Goal: Information Seeking & Learning: Learn about a topic

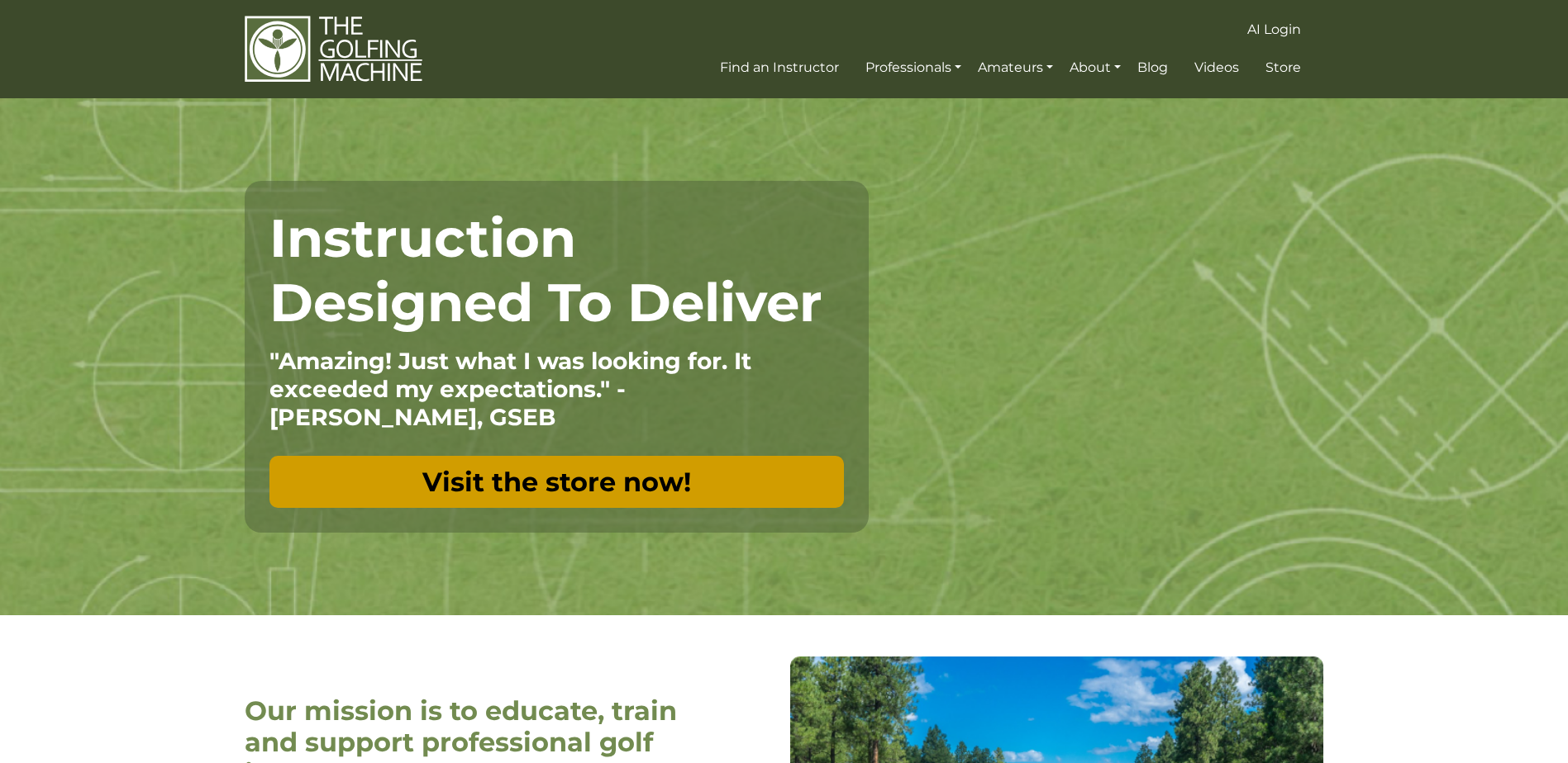
click at [549, 479] on link "Visit the store now!" at bounding box center [557, 481] width 574 height 52
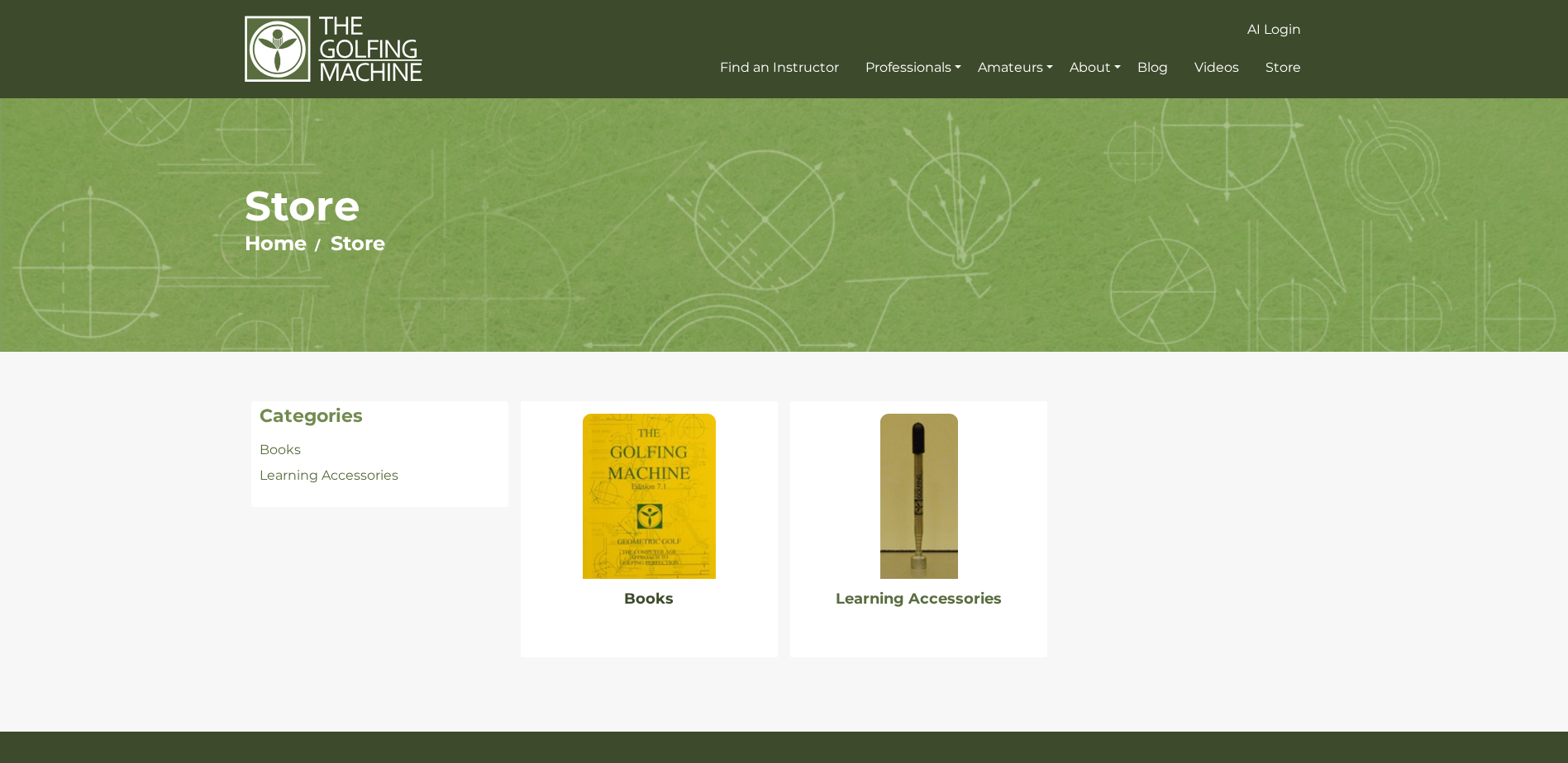
click at [648, 593] on link "Books" at bounding box center [649, 598] width 50 height 18
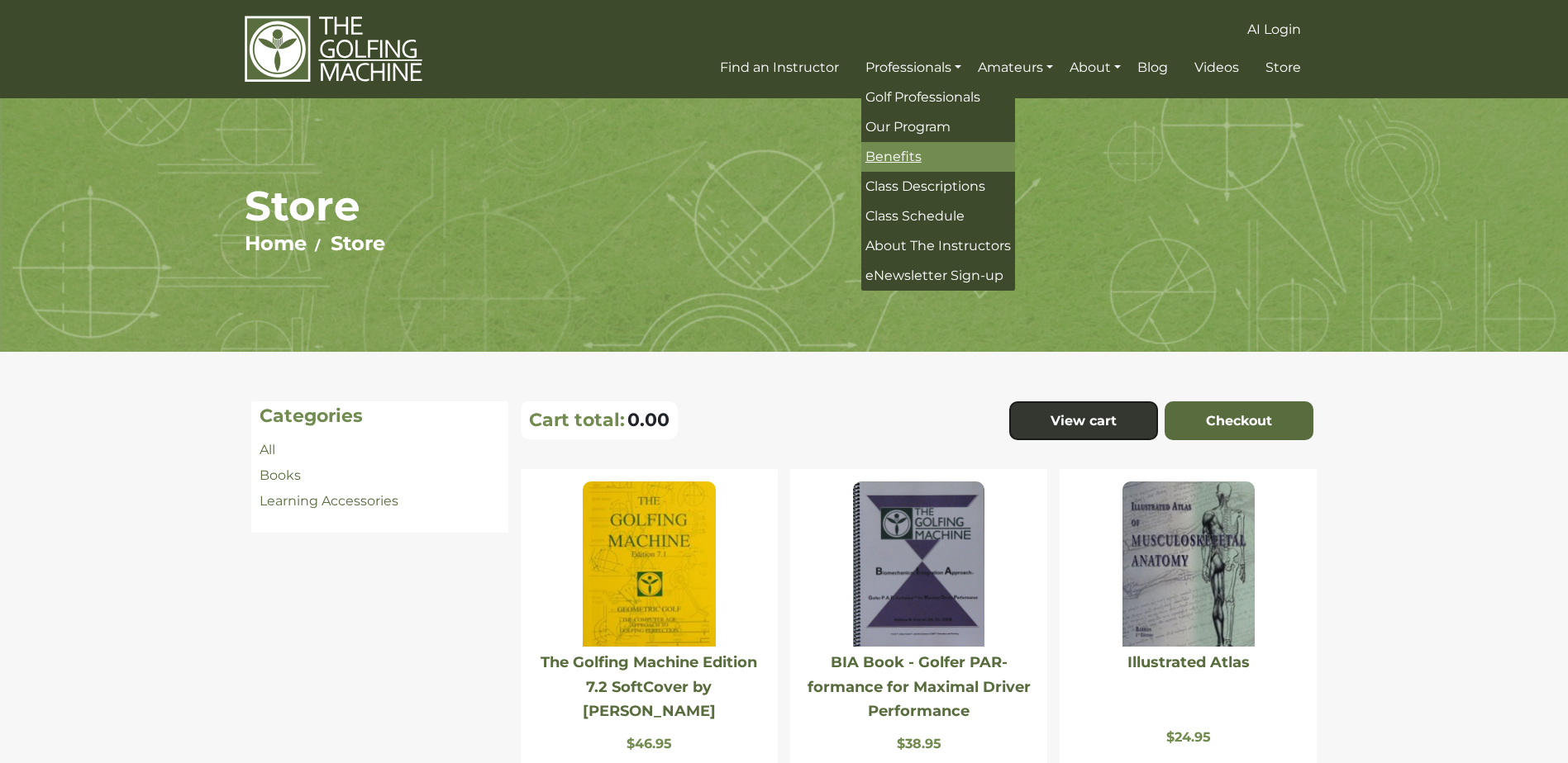
click at [911, 156] on span "Benefits" at bounding box center [894, 157] width 56 height 16
